Goal: Task Accomplishment & Management: Manage account settings

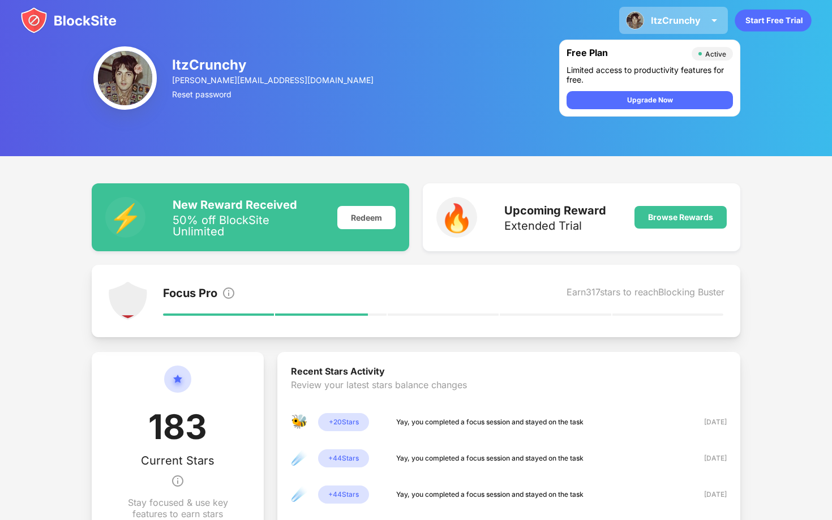
click at [656, 17] on div "ItzCrunchy" at bounding box center [676, 20] width 50 height 11
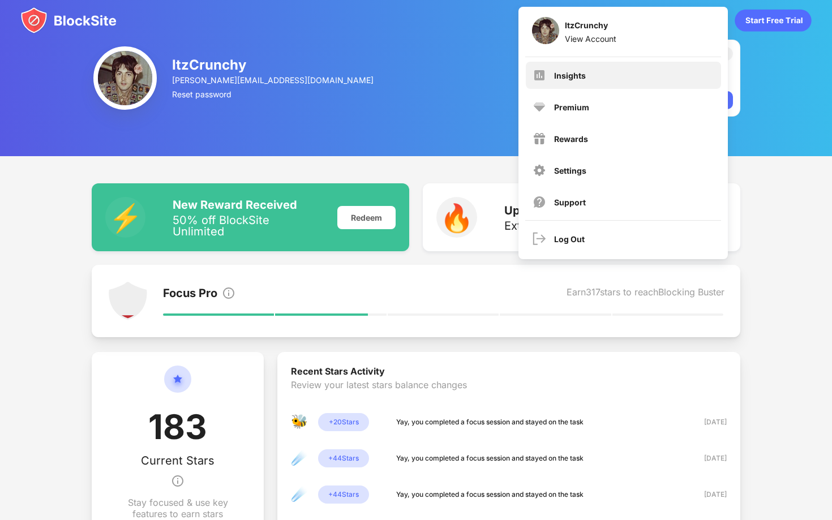
click at [609, 76] on div "Insights" at bounding box center [623, 75] width 195 height 27
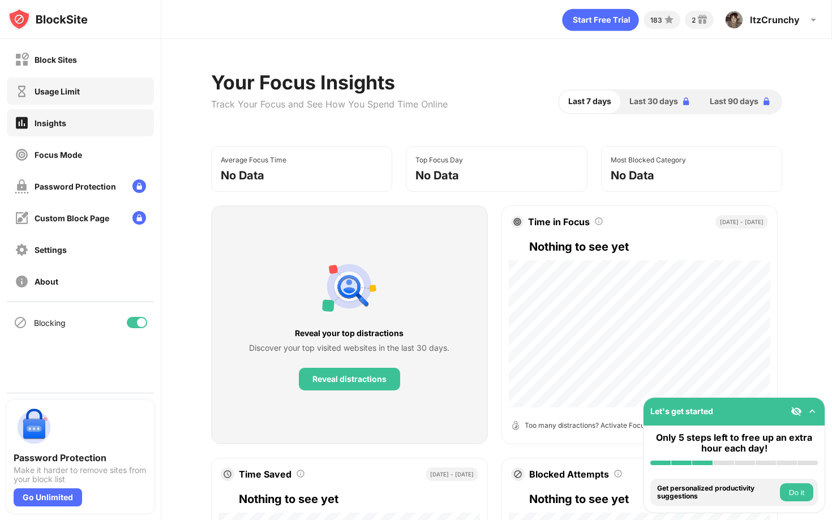
click at [118, 63] on div "Block Sites" at bounding box center [80, 59] width 147 height 27
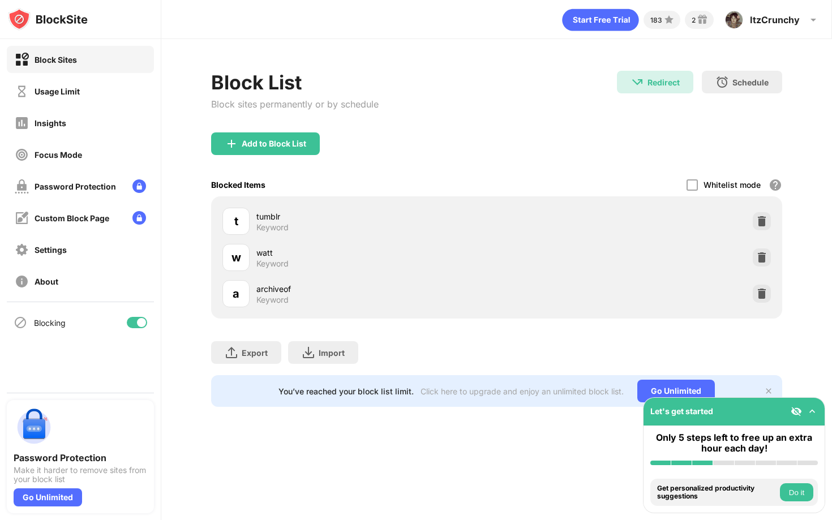
click at [756, 221] on img at bounding box center [761, 221] width 11 height 11
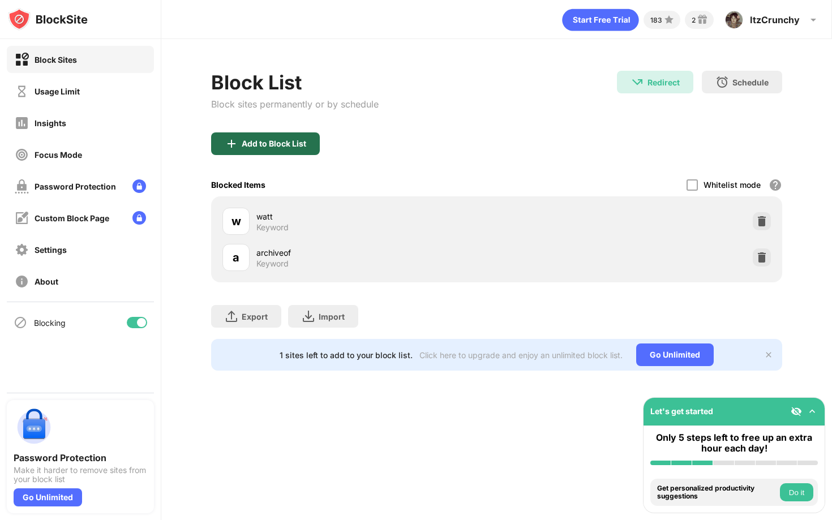
click at [294, 149] on div "Add to Block List" at bounding box center [265, 143] width 109 height 23
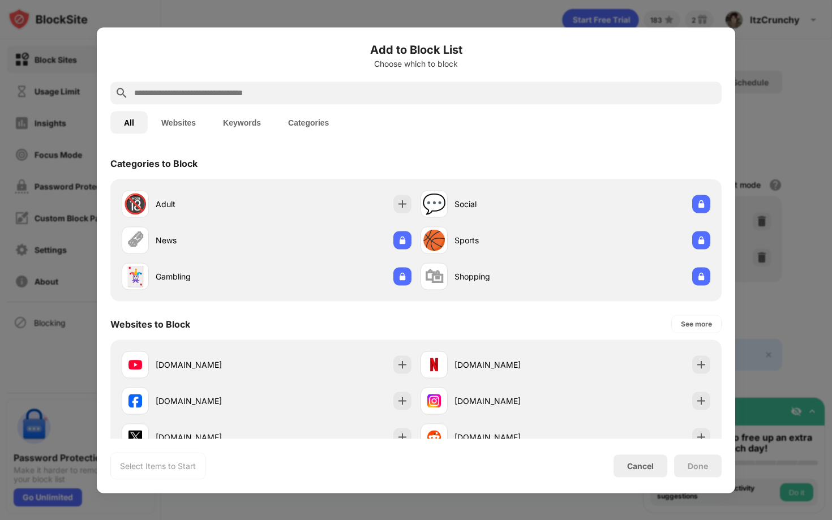
click at [295, 87] on input "text" at bounding box center [425, 93] width 584 height 14
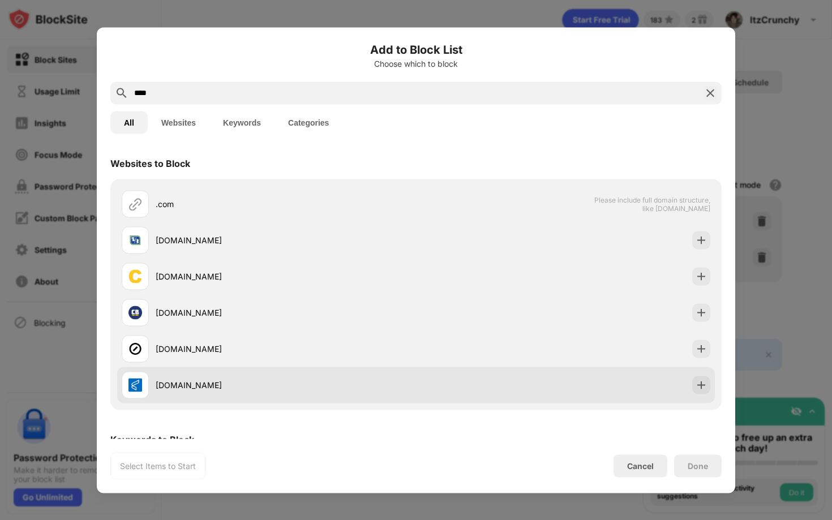
scroll to position [66, 0]
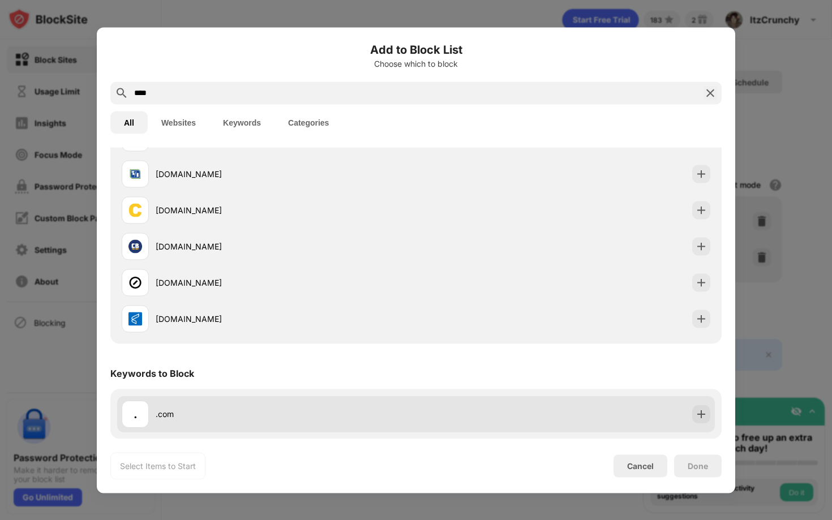
type input "****"
click at [703, 414] on img at bounding box center [700, 413] width 11 height 11
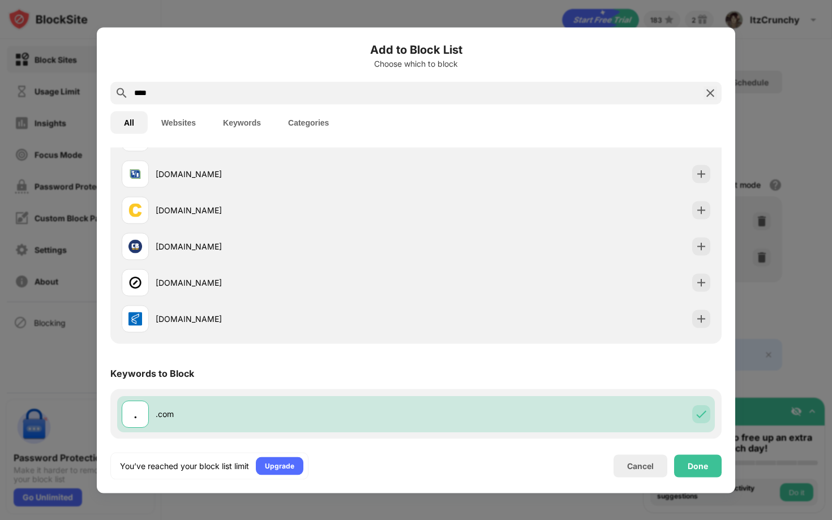
click at [696, 455] on div "Done" at bounding box center [698, 465] width 48 height 23
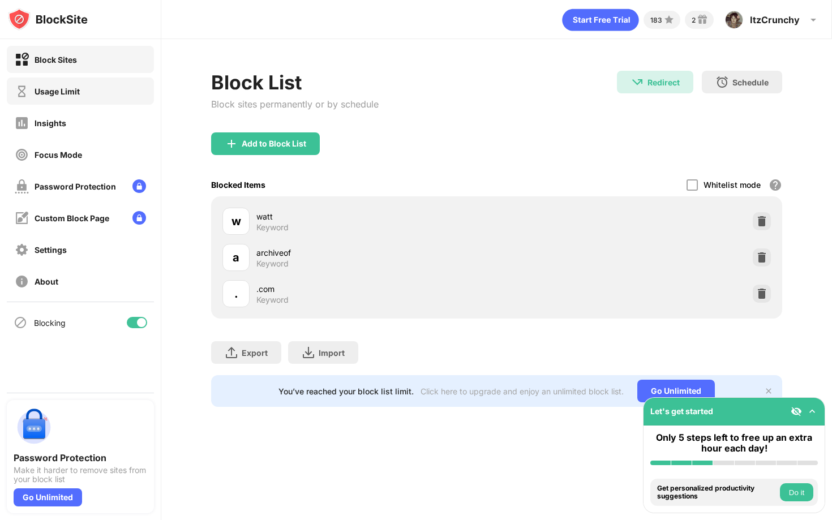
click at [102, 96] on div "Usage Limit" at bounding box center [80, 91] width 147 height 27
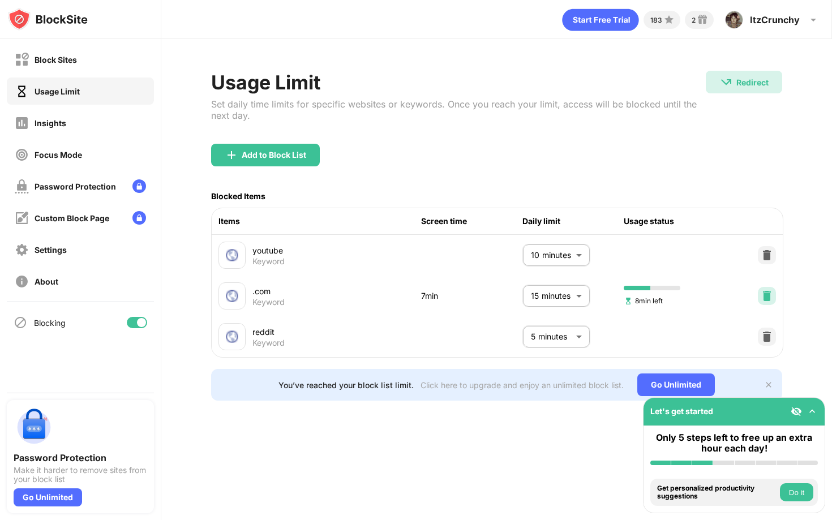
click at [761, 292] on img at bounding box center [766, 295] width 11 height 11
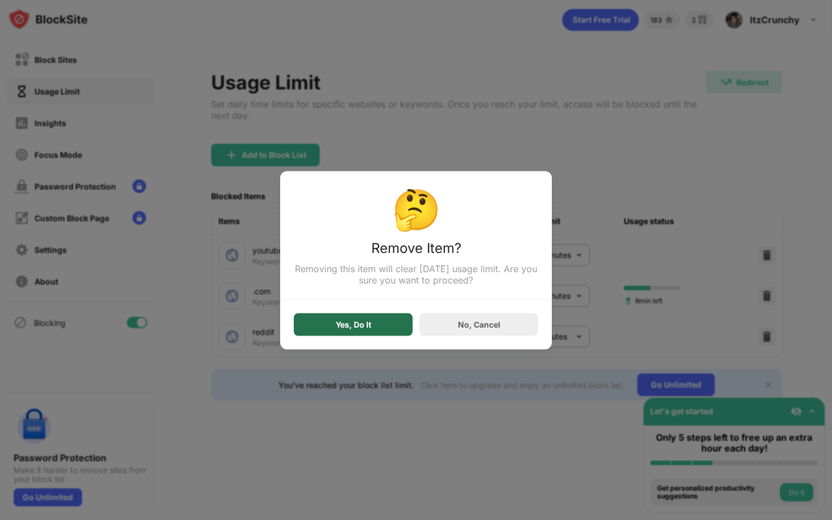
click at [355, 325] on div "Yes, Do It" at bounding box center [353, 324] width 36 height 9
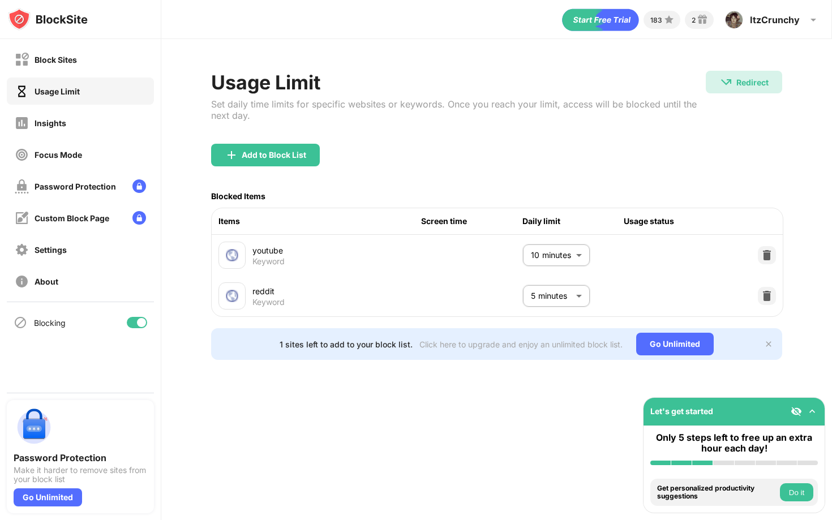
click at [302, 150] on div "Add to Block List" at bounding box center [274, 154] width 64 height 9
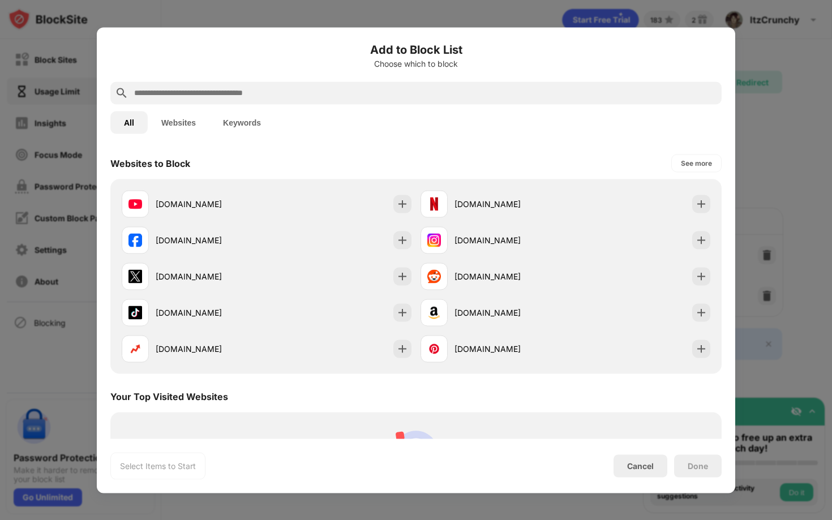
click at [292, 88] on input "text" at bounding box center [425, 93] width 584 height 14
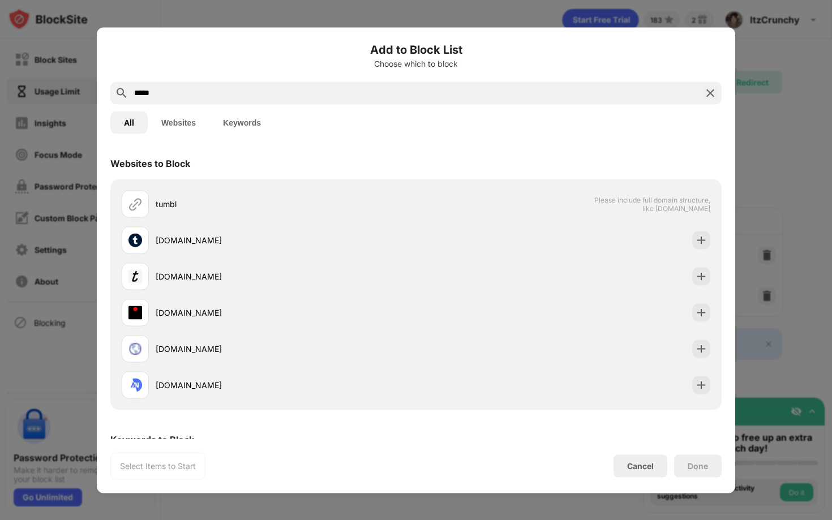
scroll to position [66, 0]
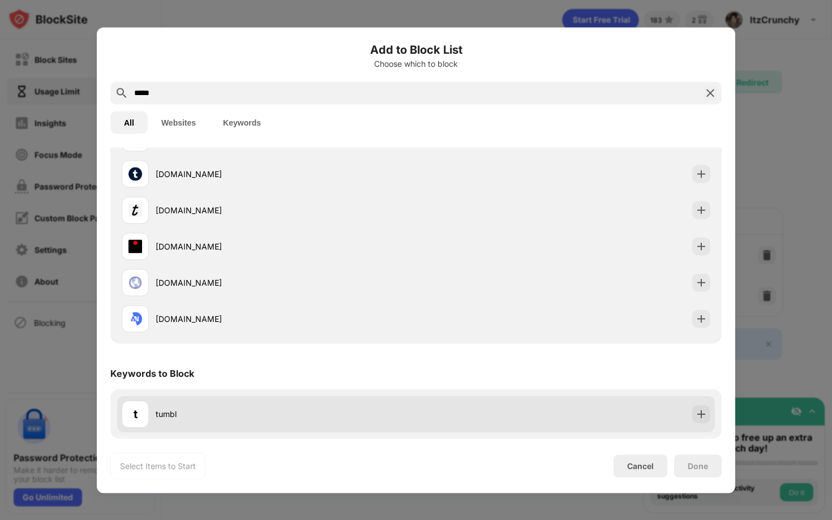
type input "*****"
click at [704, 417] on img at bounding box center [700, 413] width 11 height 11
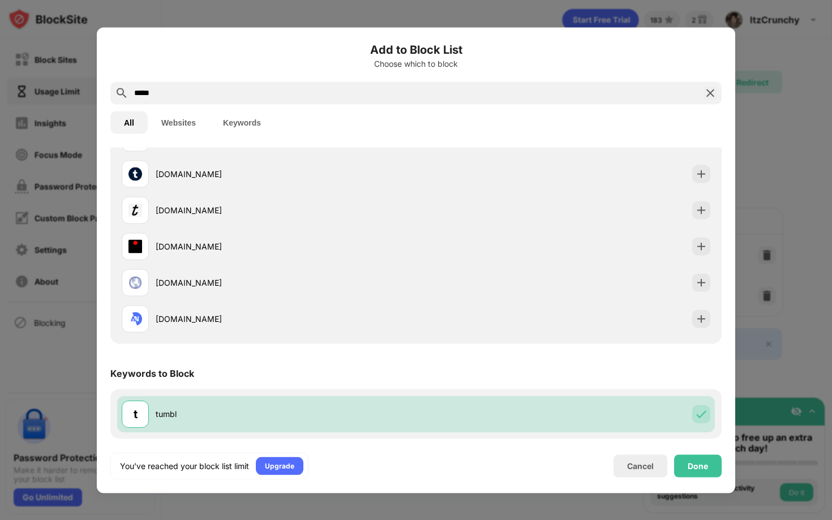
click at [701, 479] on div "Add to Block List Choose which to block ***** All Websites Keywords Websites to…" at bounding box center [416, 260] width 638 height 466
click at [698, 462] on div "Done" at bounding box center [697, 465] width 20 height 9
